Goal: Transaction & Acquisition: Download file/media

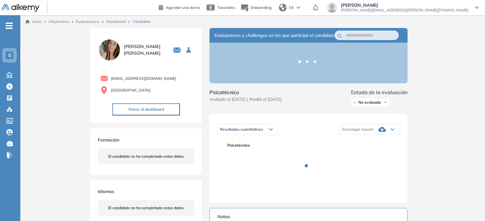
click at [282, 103] on span "Invitado el [DATE] | Rindió el [DATE]" at bounding box center [246, 99] width 72 height 7
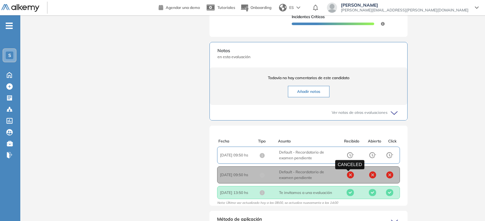
scroll to position [1, 0]
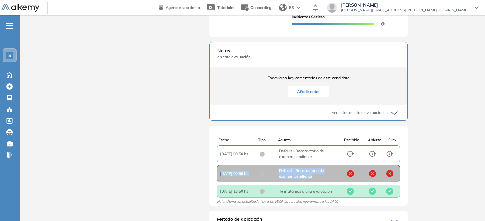
drag, startPoint x: 223, startPoint y: 174, endPoint x: 322, endPoint y: 177, distance: 99.1
click at [322, 177] on div "Fecha : [DATE] 09:50 hs Asunto : Default - Recordatorio de examen pendiente" at bounding box center [279, 173] width 118 height 11
click at [295, 190] on span "Asunto : Te invitamos a una evaluación" at bounding box center [308, 191] width 59 height 6
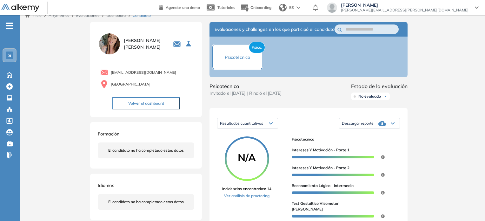
scroll to position [0, 0]
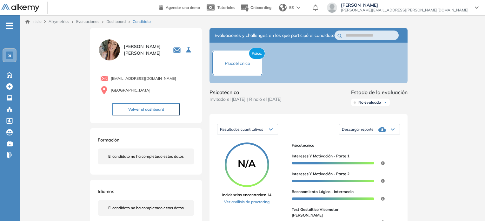
click at [238, 62] on div "Psico. Psicotécnico" at bounding box center [237, 62] width 51 height 25
click at [258, 58] on span "Psico." at bounding box center [257, 53] width 16 height 11
click at [239, 64] on span "Psicotécnico" at bounding box center [237, 63] width 25 height 6
click at [232, 72] on div "Psico. Psicotécnico" at bounding box center [237, 62] width 51 height 25
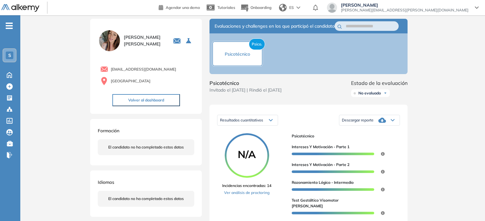
scroll to position [32, 0]
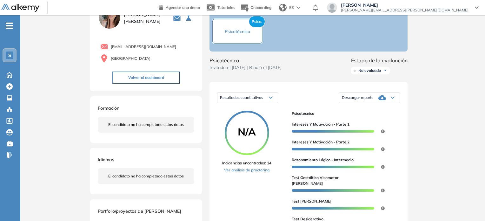
click at [362, 100] on span "Descargar reporte" at bounding box center [358, 97] width 32 height 5
click at [374, 111] on li "Descargar informe completo" at bounding box center [365, 107] width 47 height 6
click at [369, 100] on span "Descargar reporte" at bounding box center [358, 97] width 32 height 5
click at [370, 122] on li "Descargar informe resumido" at bounding box center [365, 119] width 47 height 6
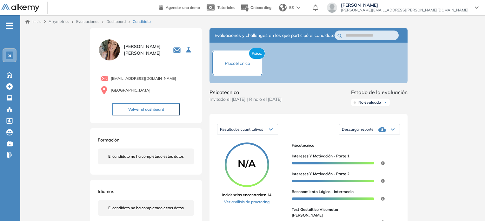
scroll to position [0, 0]
